Goal: Navigation & Orientation: Find specific page/section

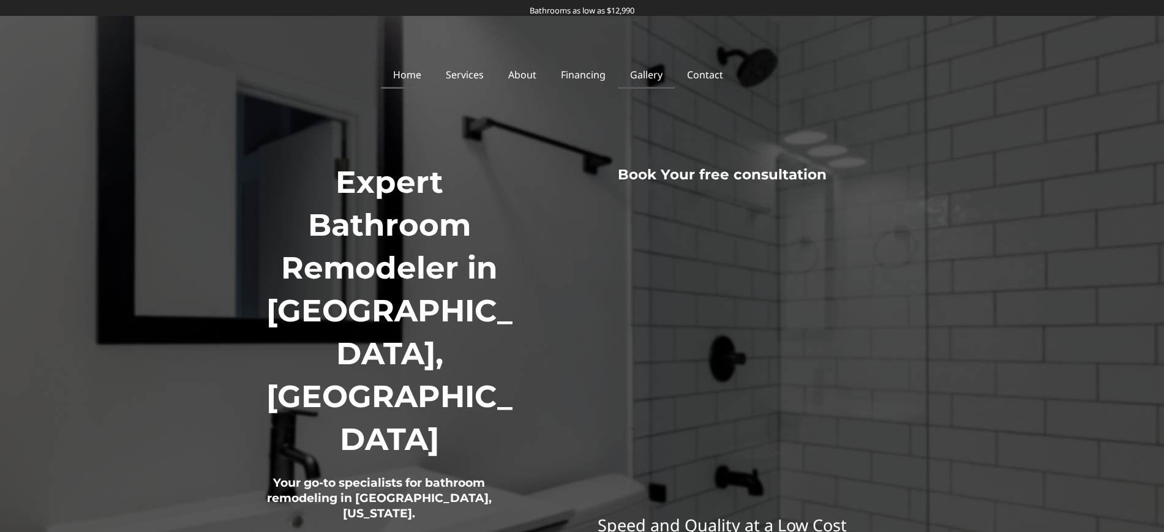
click at [646, 86] on link "Gallery" at bounding box center [646, 75] width 57 height 28
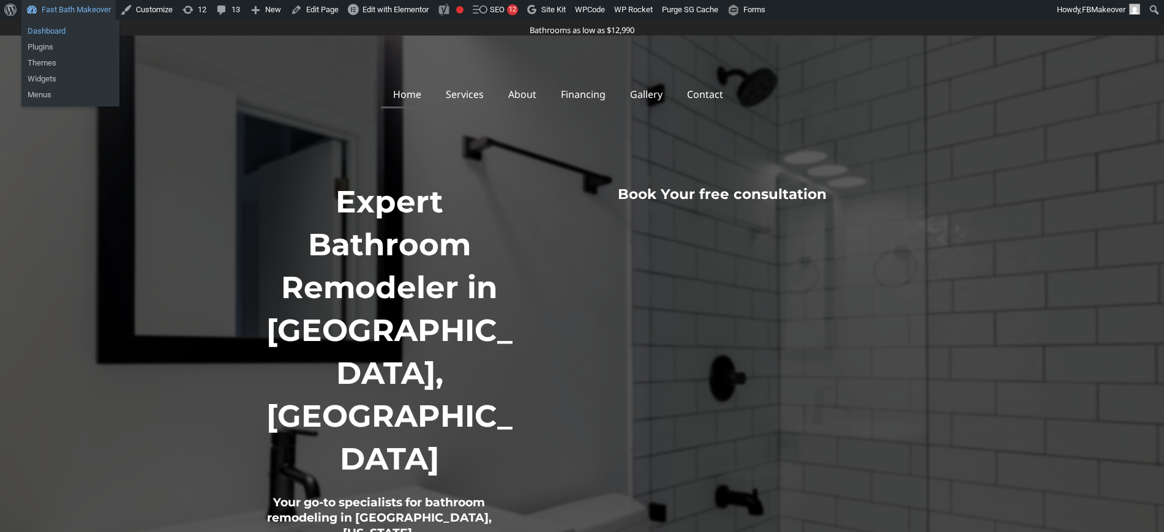
click at [48, 32] on link "Dashboard" at bounding box center [70, 31] width 98 height 16
